Goal: Task Accomplishment & Management: Use online tool/utility

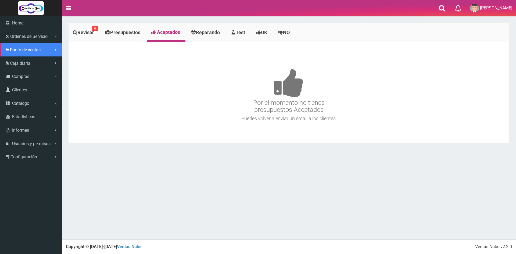
click at [19, 50] on span "Punto de ventas" at bounding box center [25, 49] width 31 height 5
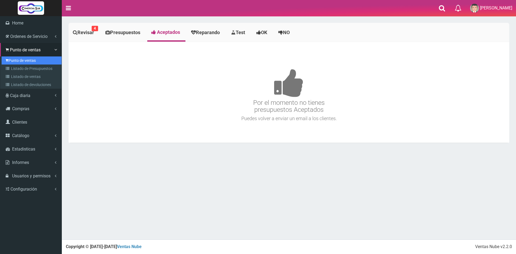
click at [21, 59] on link "Punto de ventas" at bounding box center [32, 60] width 60 height 8
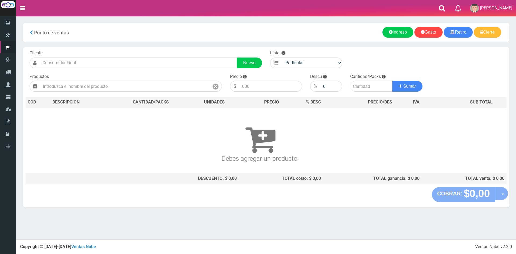
click at [209, 29] on div "Punto de ventas" at bounding box center [146, 32] width 239 height 11
